Goal: Transaction & Acquisition: Purchase product/service

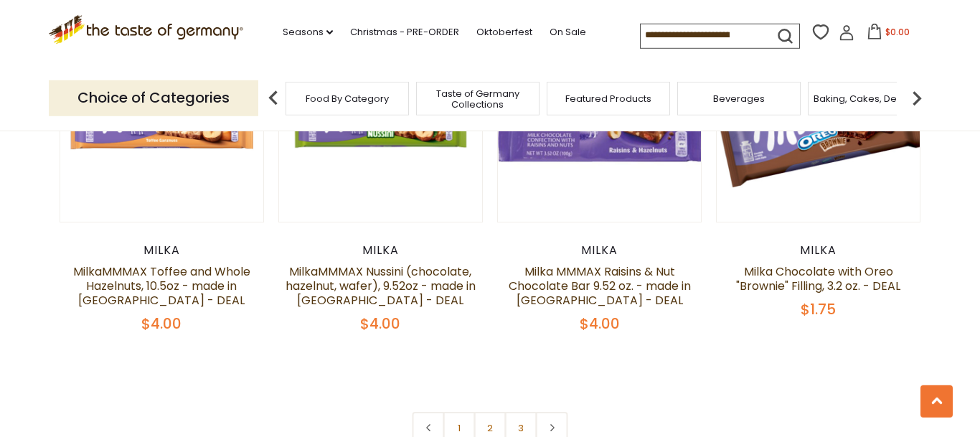
scroll to position [3087, 0]
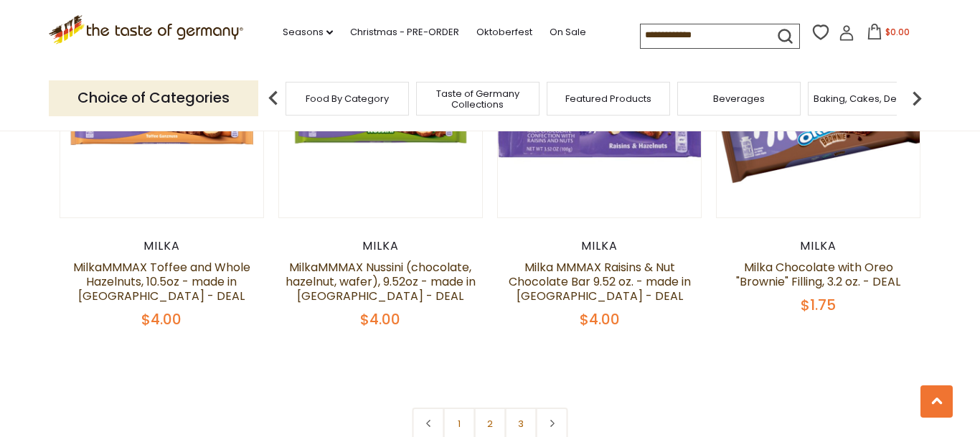
click at [607, 259] on div "Milka Milka MMMAX Raisins & Nut Chocolate Bar 9.52 oz. - made in Austria - DEAL…" at bounding box center [599, 284] width 205 height 90
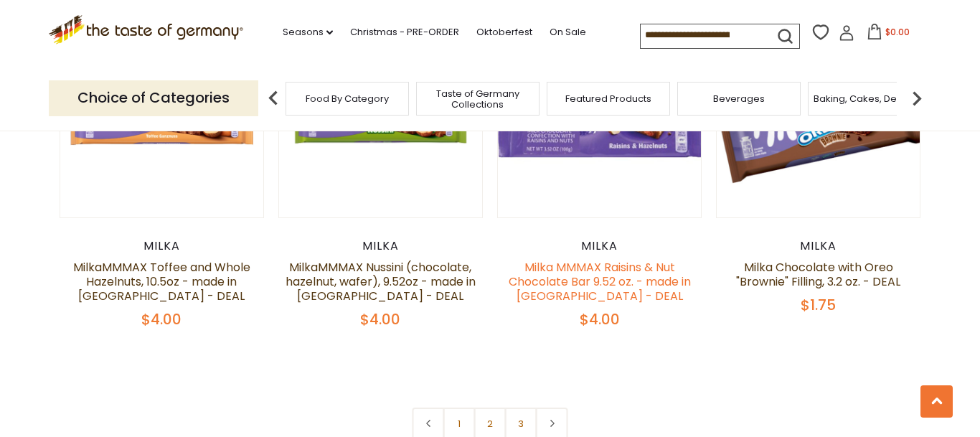
click at [610, 273] on link "Milka MMMAX Raisins & Nut Chocolate Bar 9.52 oz. - made in [GEOGRAPHIC_DATA] - …" at bounding box center [600, 281] width 182 height 45
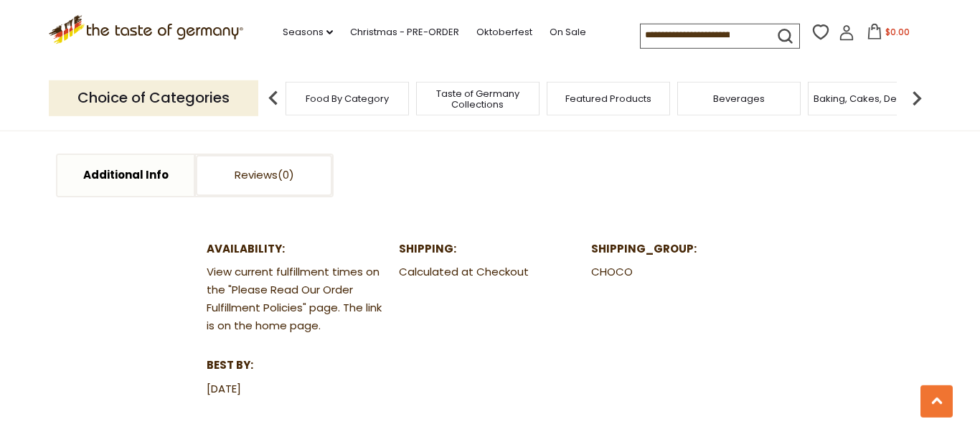
scroll to position [769, 0]
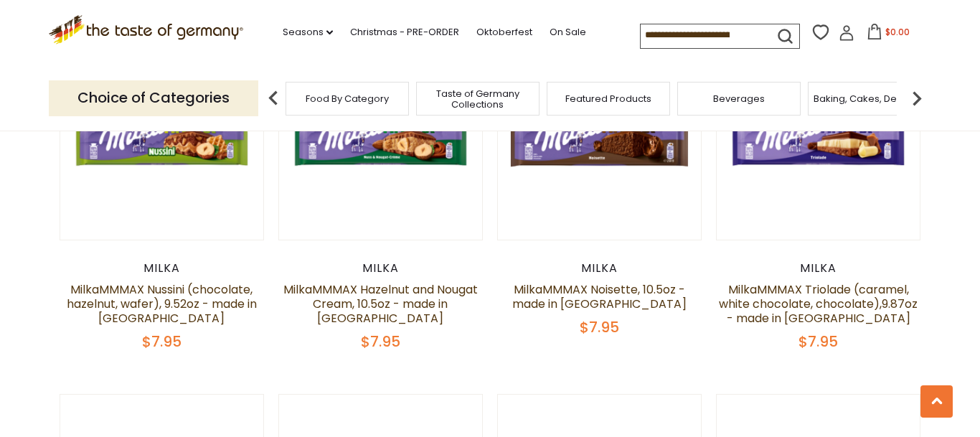
scroll to position [2385, 0]
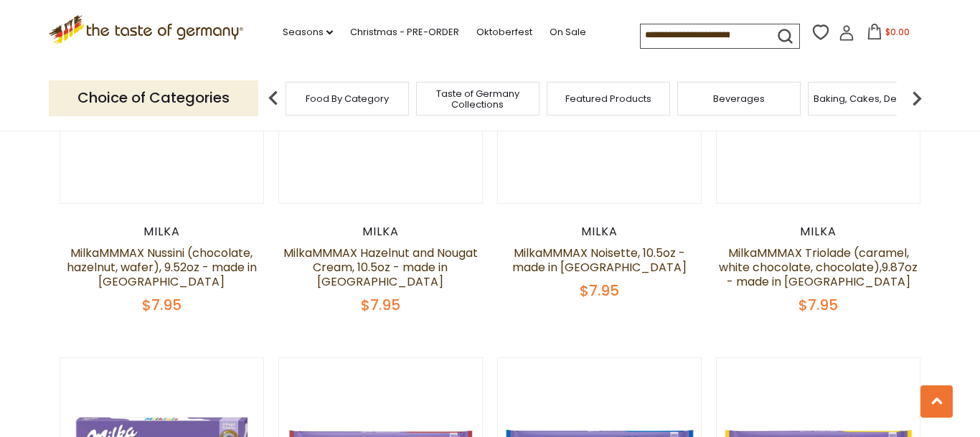
click at [156, 26] on icon ".st0{fill:#EDD300;} .st1{fill:#D33E21;}" at bounding box center [146, 29] width 195 height 29
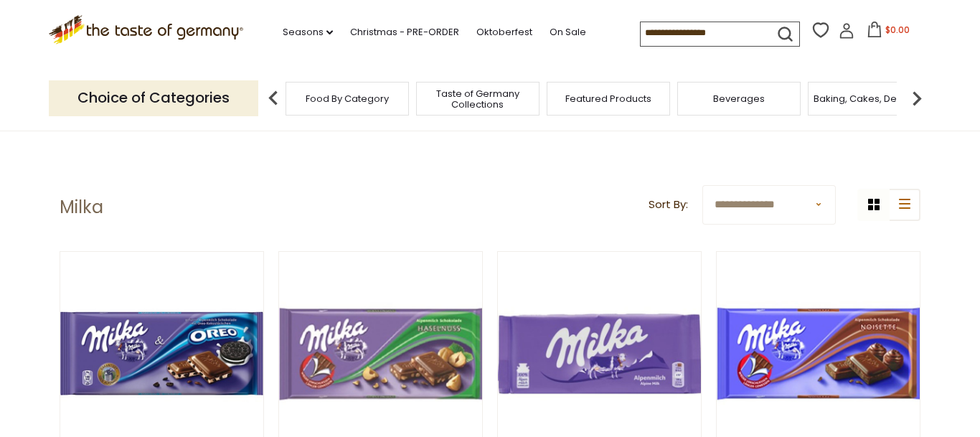
scroll to position [518, 0]
